Goal: Task Accomplishment & Management: Use online tool/utility

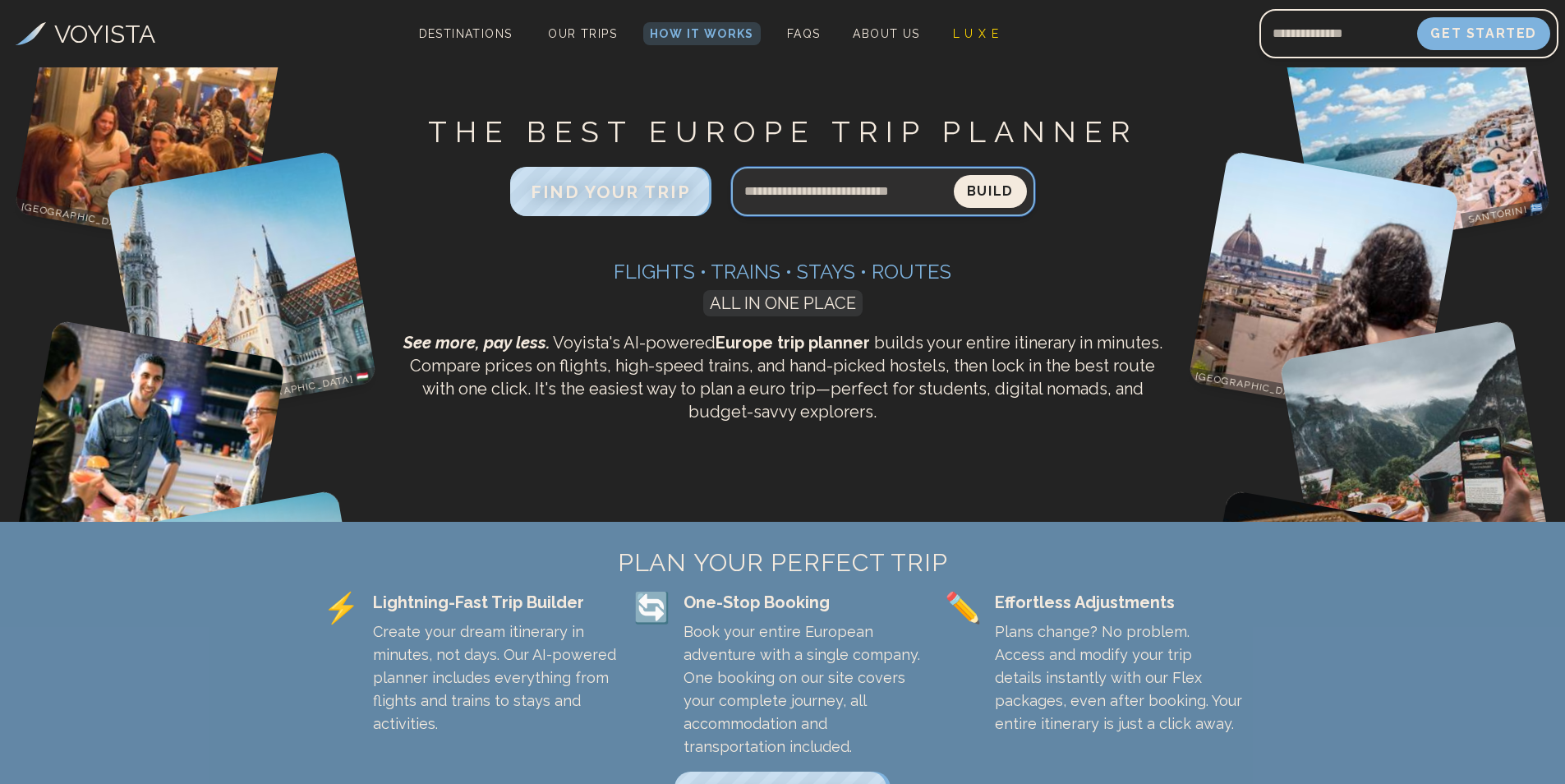
click at [896, 196] on input "Search query" at bounding box center [842, 191] width 222 height 39
type input "**********"
click at [969, 188] on button "Build" at bounding box center [989, 191] width 76 height 34
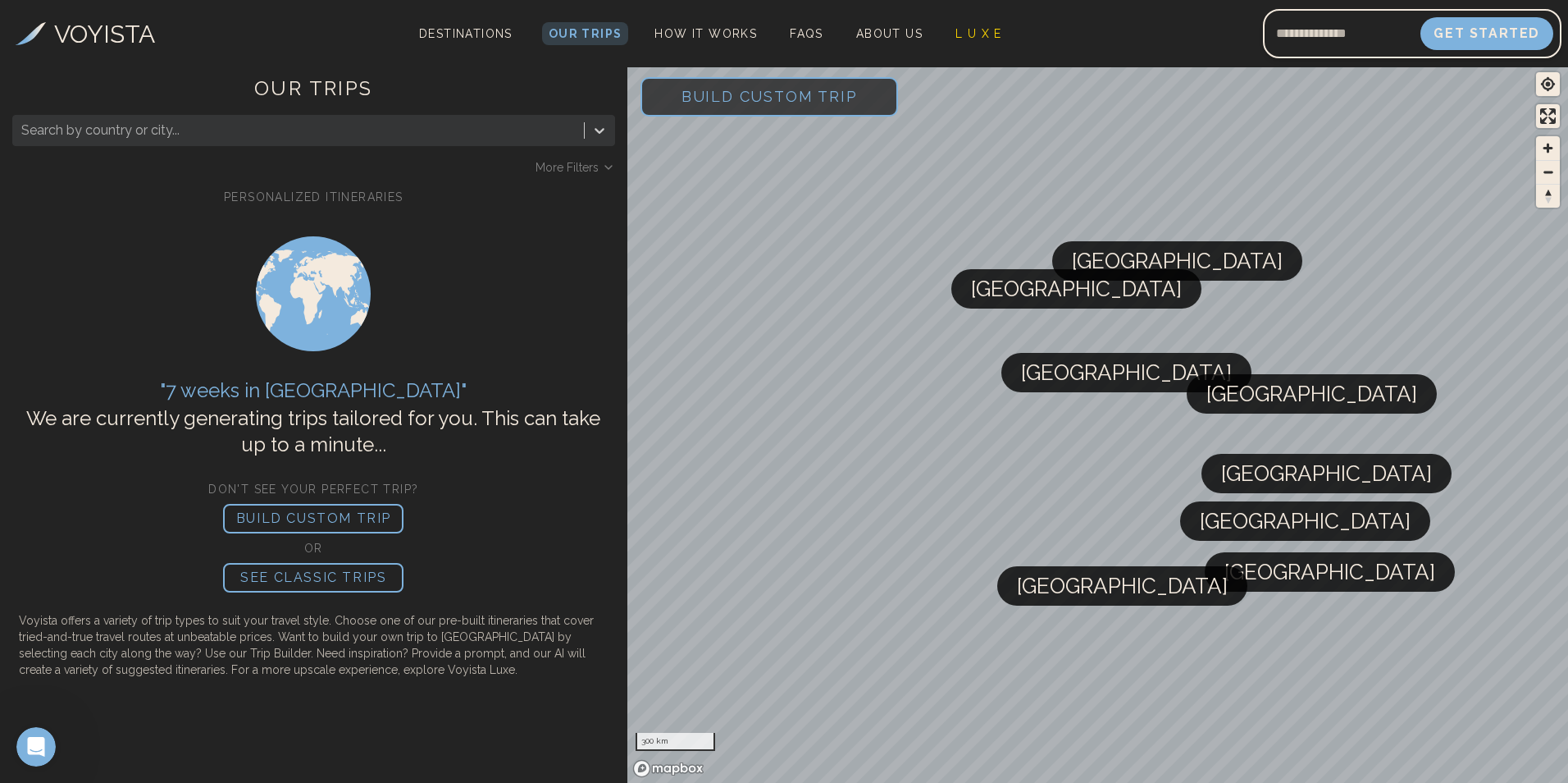
click at [337, 518] on p "BUILD CUSTOM TRIP" at bounding box center [313, 518] width 180 height 29
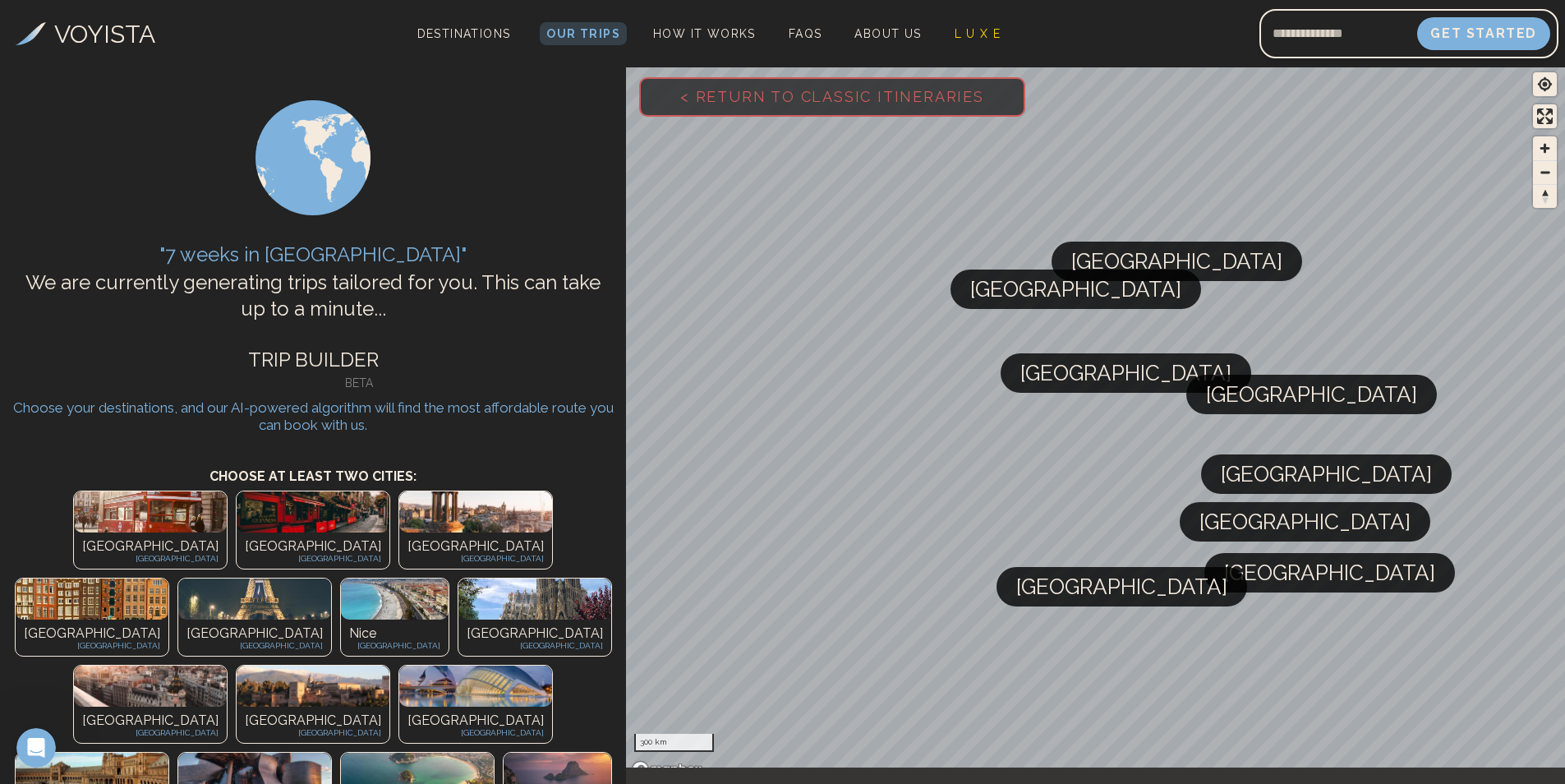
click at [107, 512] on img at bounding box center [150, 511] width 153 height 41
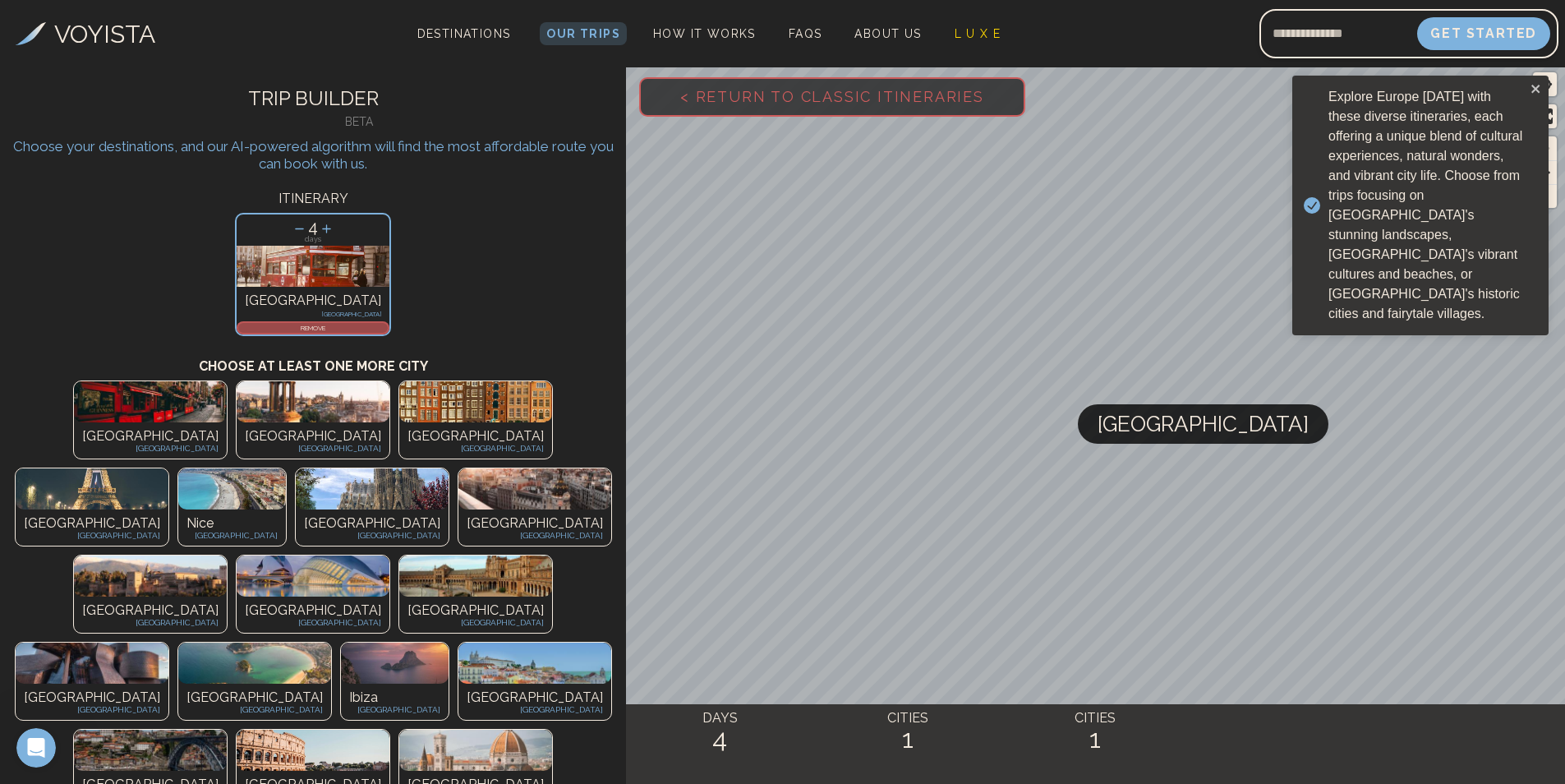
click at [160, 514] on p "[GEOGRAPHIC_DATA]" at bounding box center [92, 523] width 136 height 19
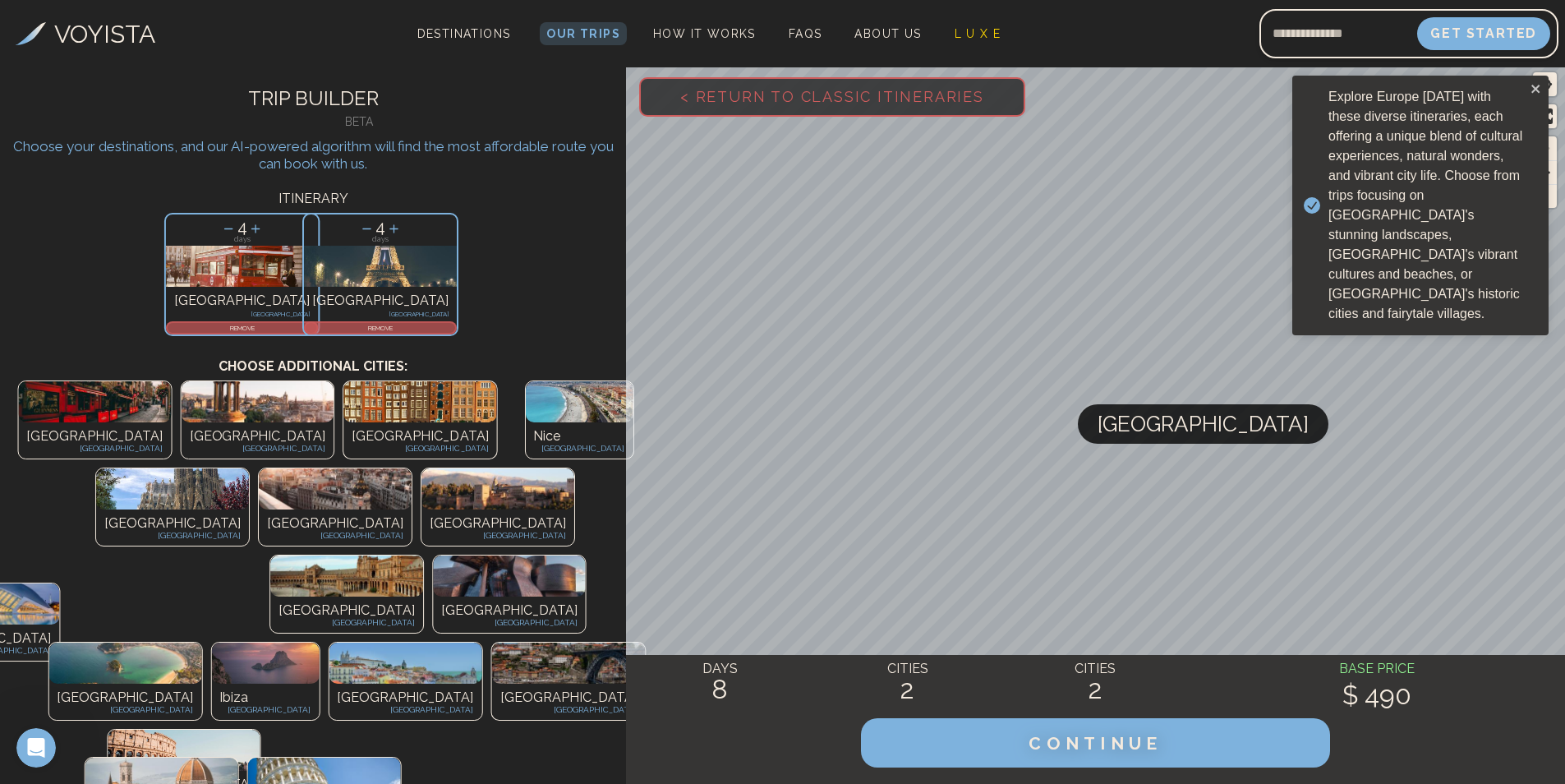
click at [533, 437] on p "Nice" at bounding box center [578, 436] width 92 height 19
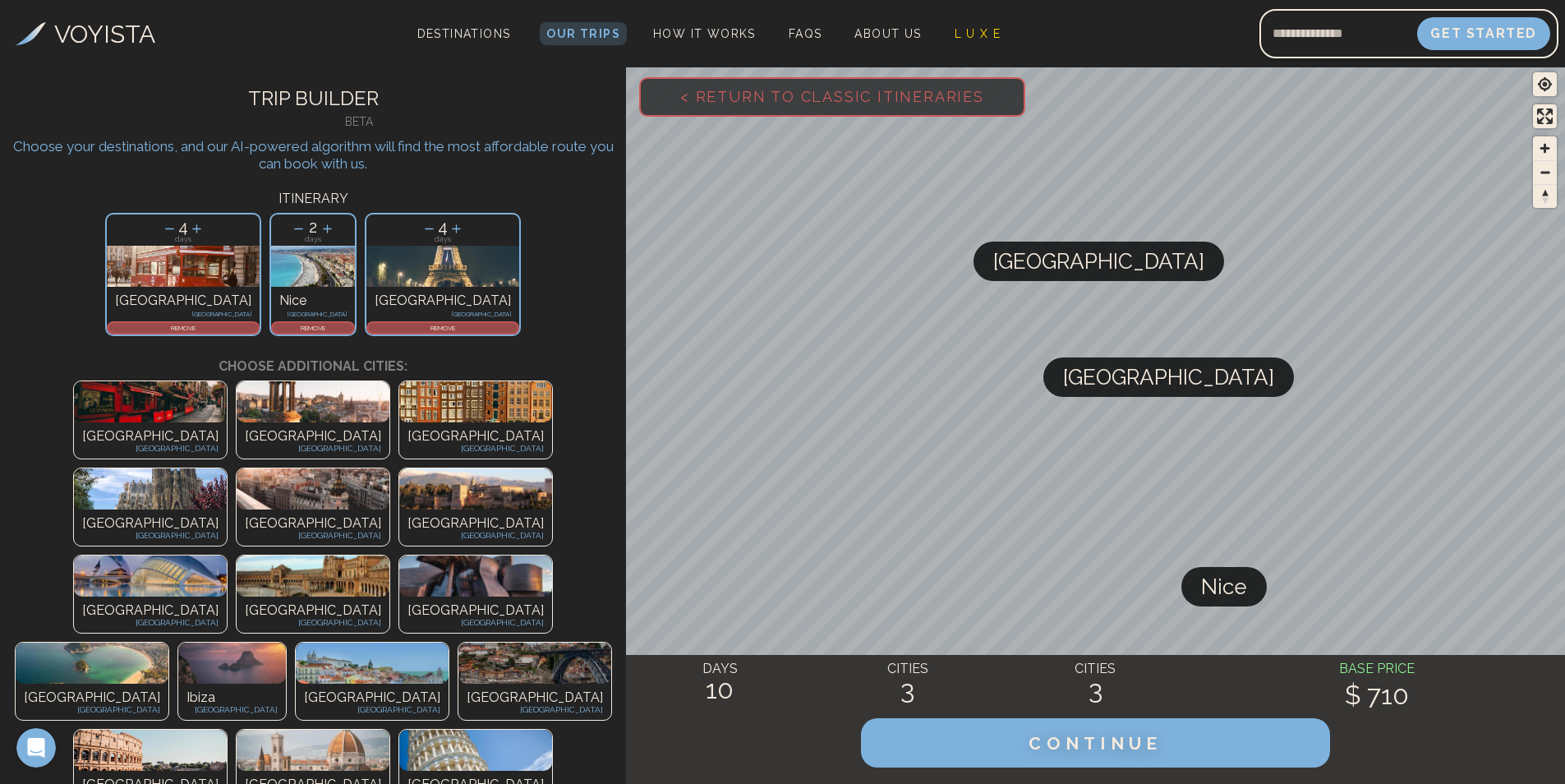
click at [330, 327] on p "REMOVE" at bounding box center [313, 328] width 81 height 10
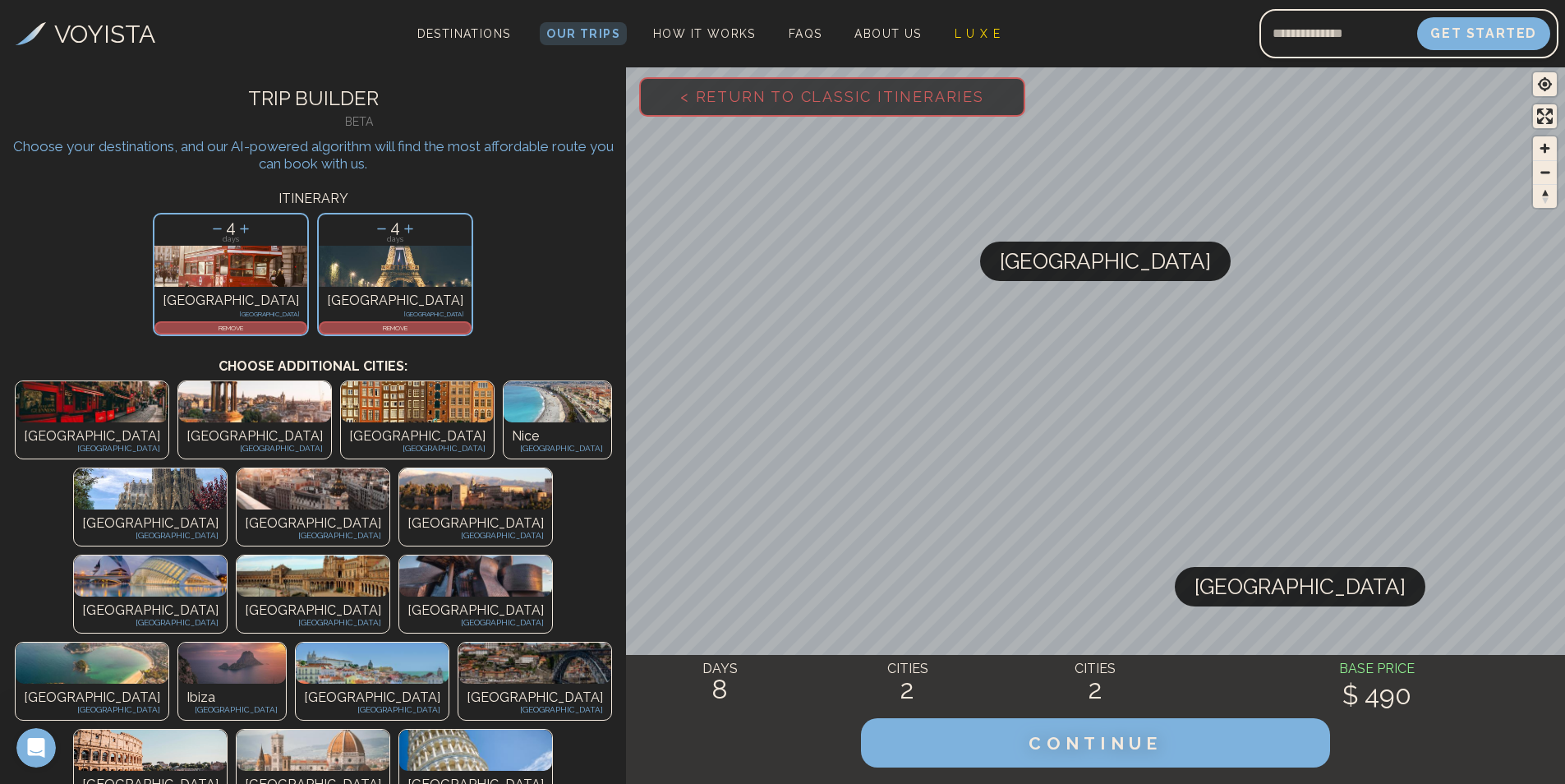
click at [512, 440] on p "Nice" at bounding box center [557, 436] width 92 height 19
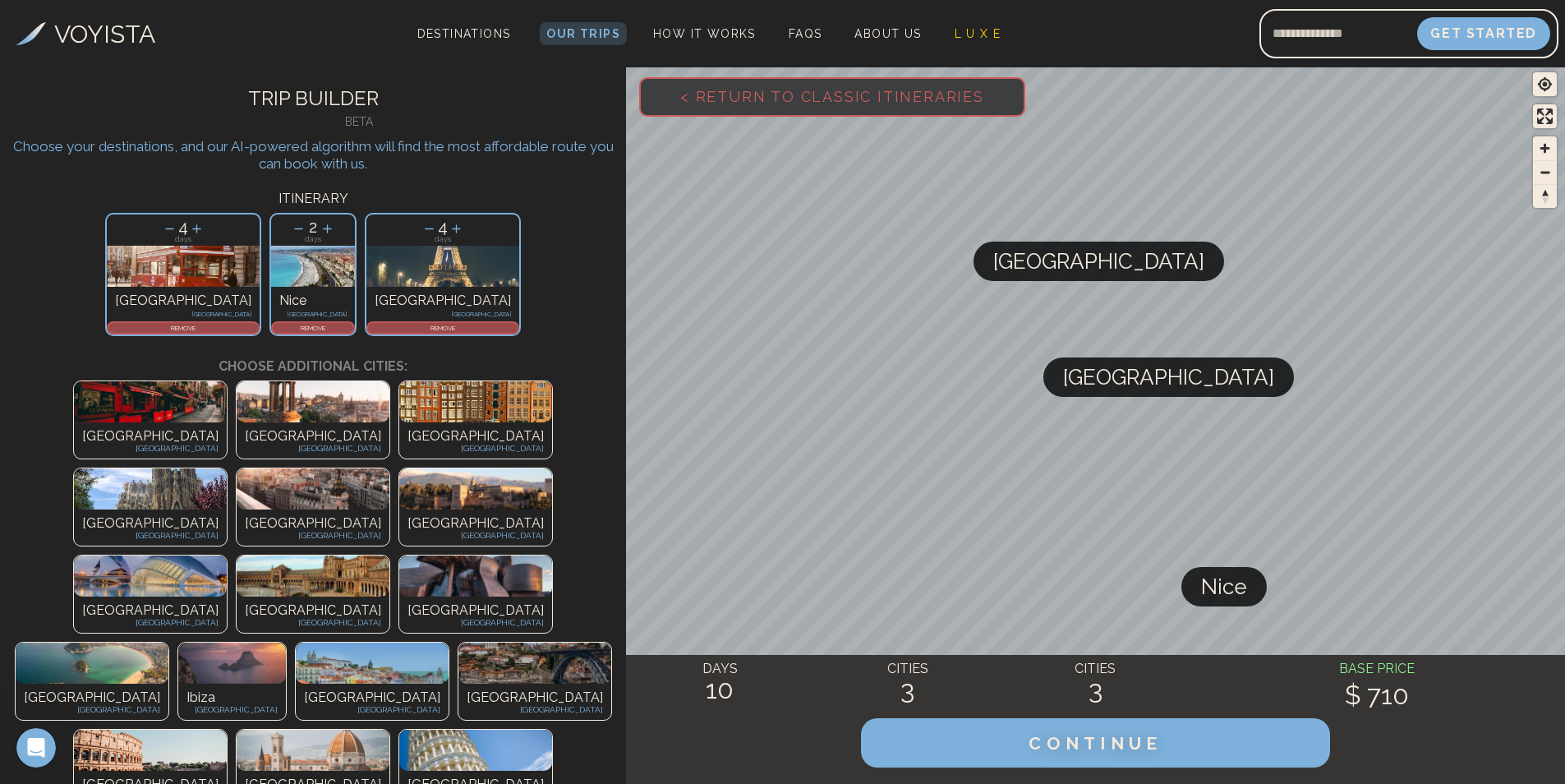
click at [421, 233] on icon at bounding box center [429, 228] width 18 height 18
click at [332, 228] on icon at bounding box center [327, 228] width 9 height 9
click at [178, 225] on icon at bounding box center [170, 228] width 18 height 18
drag, startPoint x: 322, startPoint y: 321, endPoint x: 452, endPoint y: 309, distance: 130.6
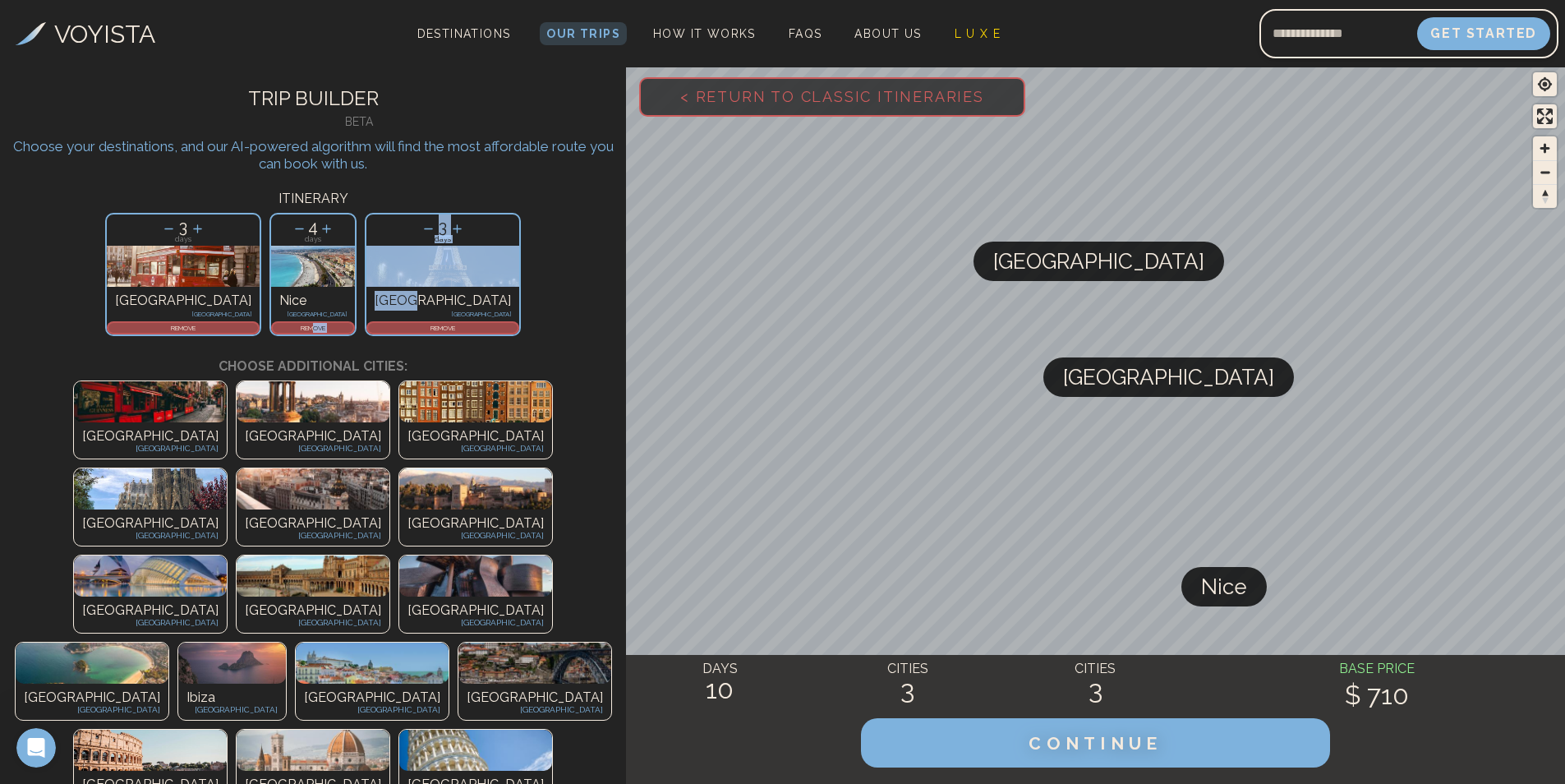
click at [452, 309] on div "3 days [GEOGRAPHIC_DATA] [GEOGRAPHIC_DATA] REMOVE 4 days Nice [GEOGRAPHIC_DATA]…" at bounding box center [313, 274] width 626 height 132
drag, startPoint x: 452, startPoint y: 309, endPoint x: 489, endPoint y: 338, distance: 47.0
click at [489, 338] on div "3 days [GEOGRAPHIC_DATA] [GEOGRAPHIC_DATA] REMOVE 4 days Nice [GEOGRAPHIC_DATA]…" at bounding box center [313, 274] width 626 height 132
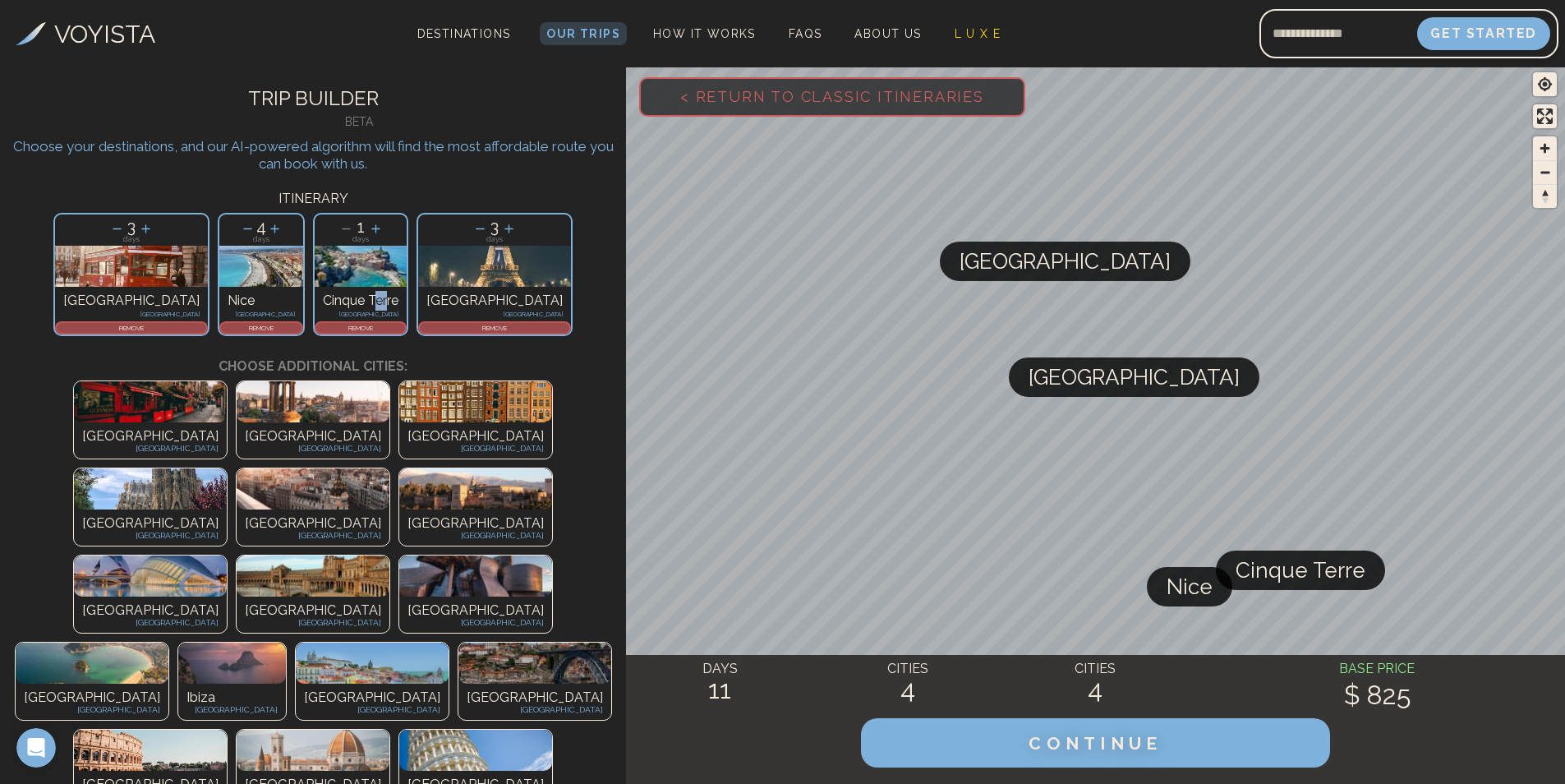
click at [380, 293] on p "Cinque Terre" at bounding box center [361, 300] width 76 height 19
drag, startPoint x: 380, startPoint y: 293, endPoint x: 369, endPoint y: 227, distance: 66.9
click at [369, 227] on icon at bounding box center [375, 228] width 18 height 18
click at [370, 227] on icon at bounding box center [374, 228] width 9 height 9
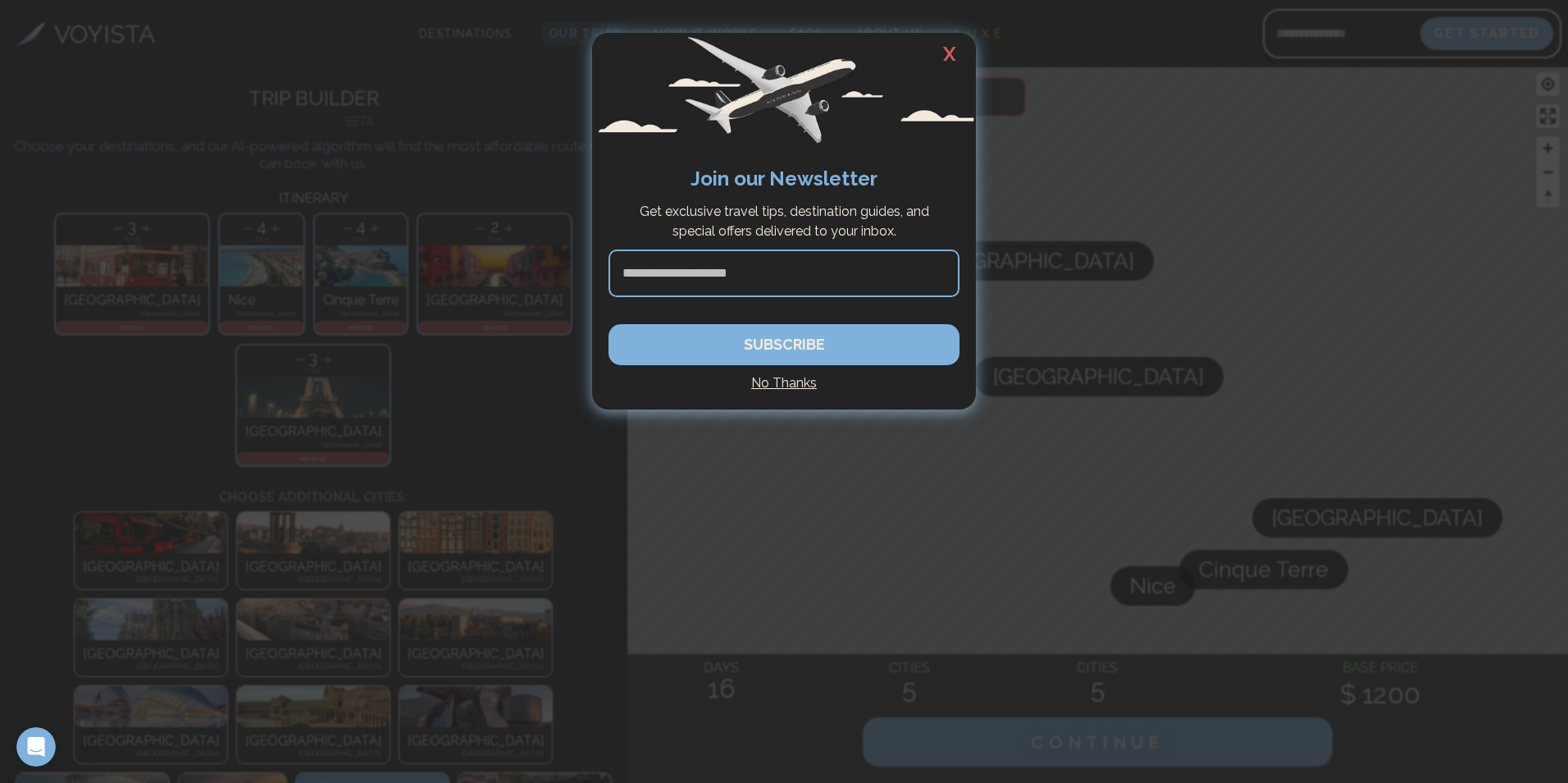
click at [949, 53] on h2 "X" at bounding box center [950, 54] width 53 height 43
